Goal: Find contact information: Find contact information

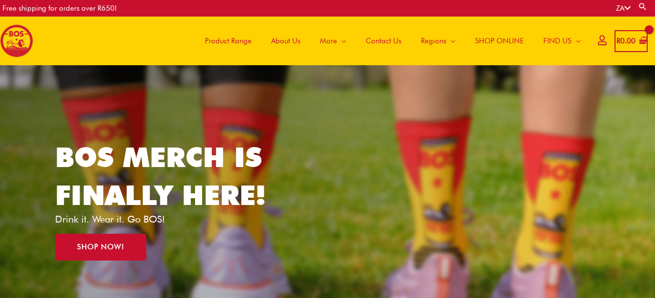
click at [381, 40] on span "Contact Us" at bounding box center [384, 40] width 36 height 29
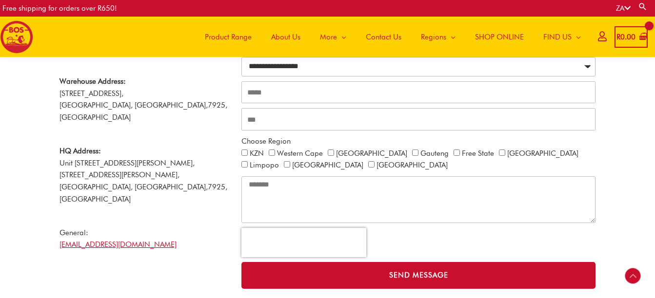
scroll to position [239, 0]
